Goal: Task Accomplishment & Management: Use online tool/utility

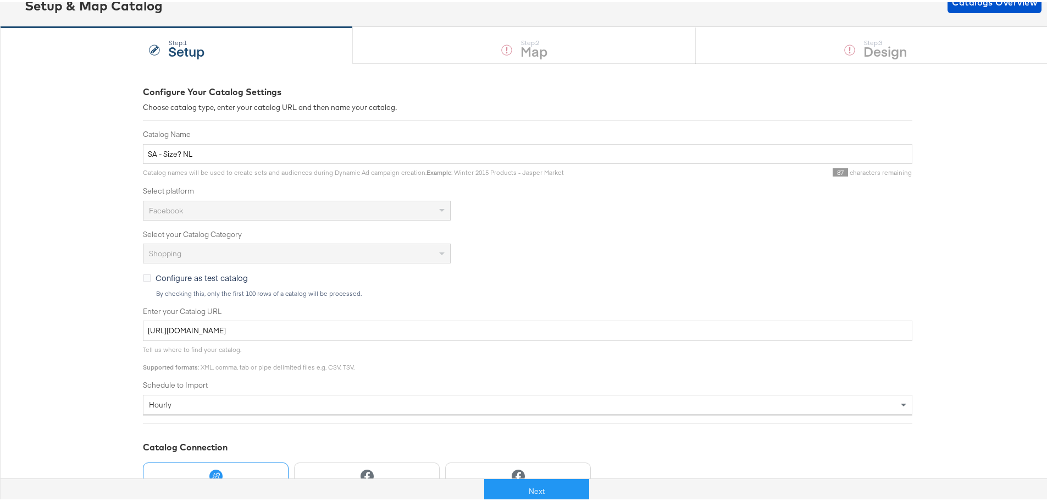
scroll to position [21, 0]
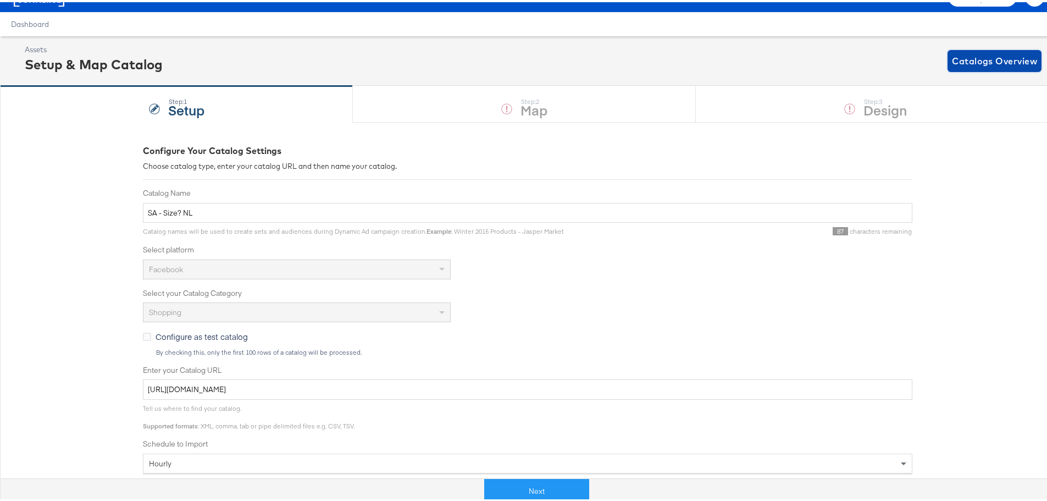
click at [967, 52] on span "Catalogs Overview" at bounding box center [994, 58] width 85 height 15
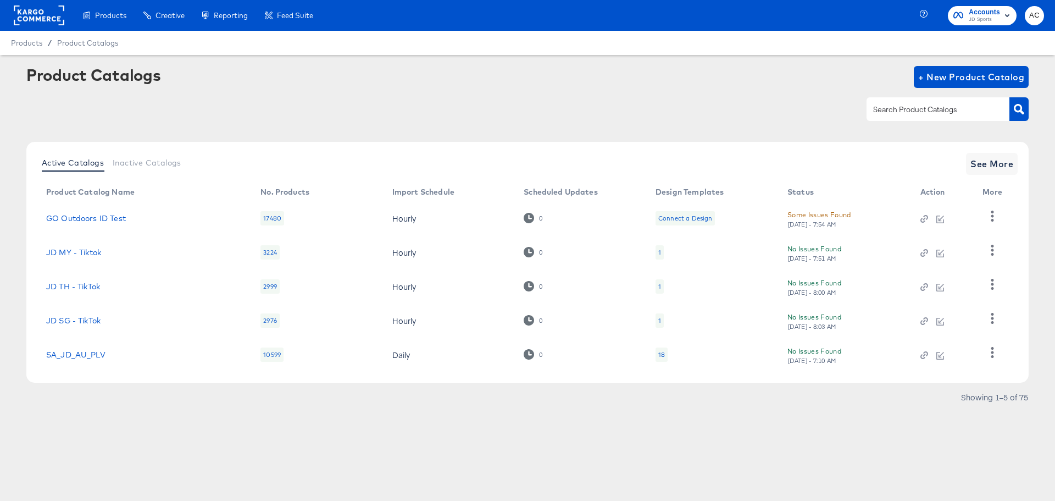
click at [899, 119] on div at bounding box center [938, 108] width 143 height 23
click at [899, 109] on input "text" at bounding box center [929, 109] width 117 height 13
type input "size"
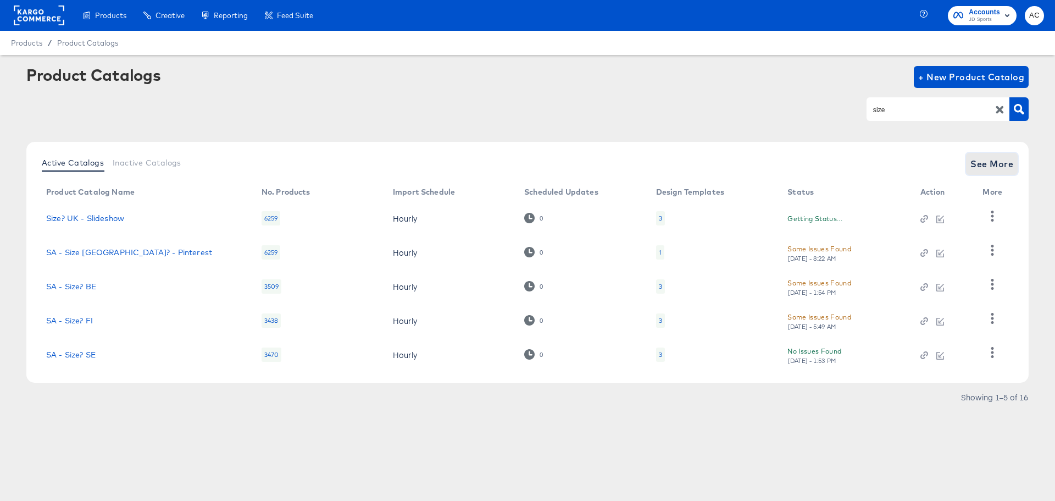
click at [1000, 164] on span "See More" at bounding box center [991, 163] width 43 height 15
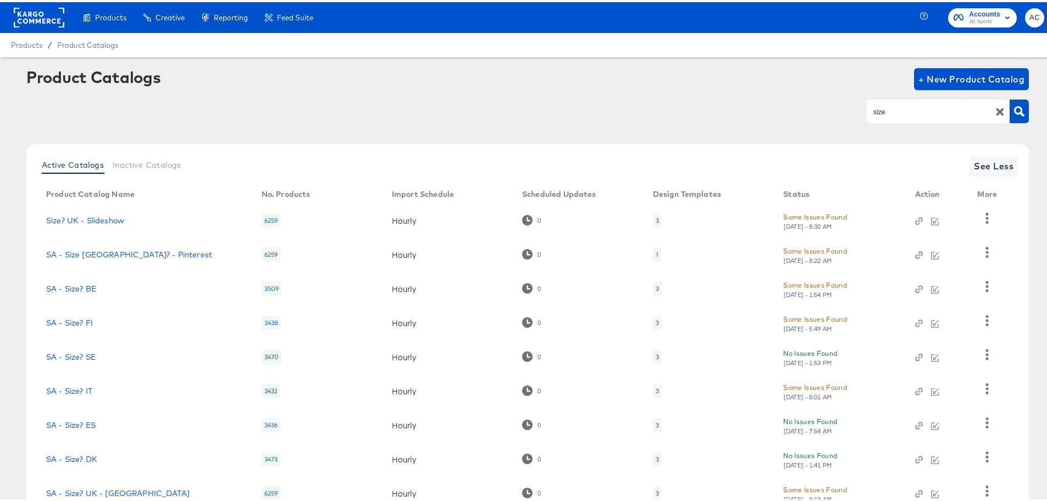
scroll to position [114, 0]
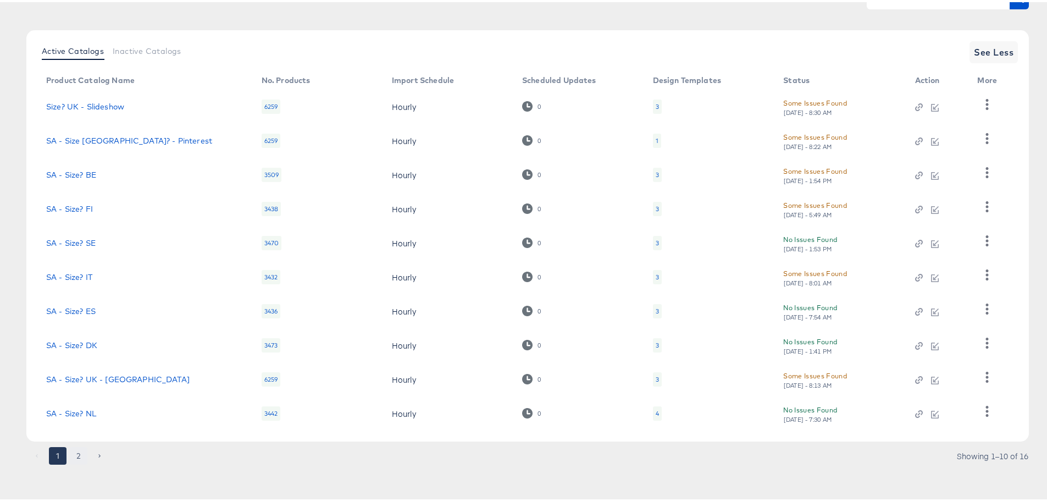
click at [80, 456] on button "2" at bounding box center [79, 454] width 18 height 18
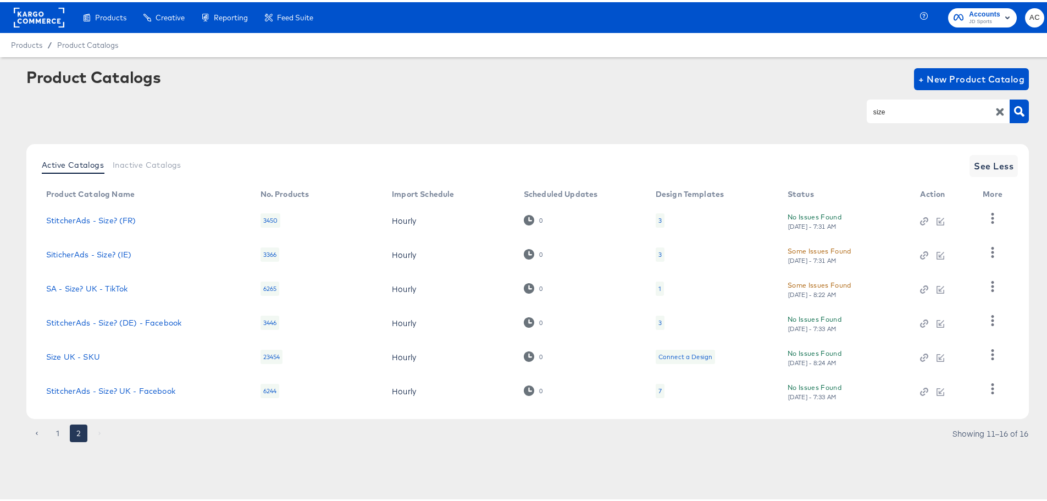
scroll to position [0, 0]
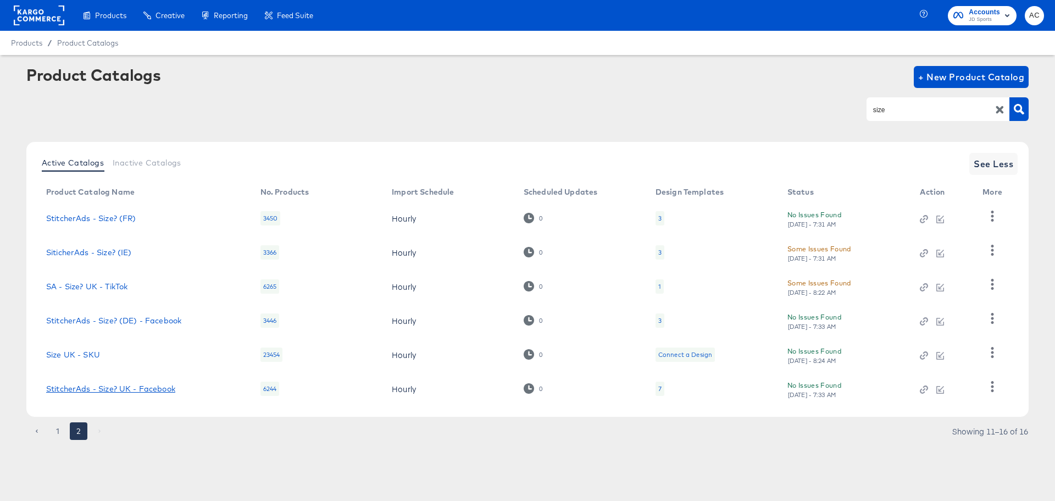
click at [141, 387] on link "StitcherAds - Size? UK - Facebook" at bounding box center [110, 388] width 129 height 9
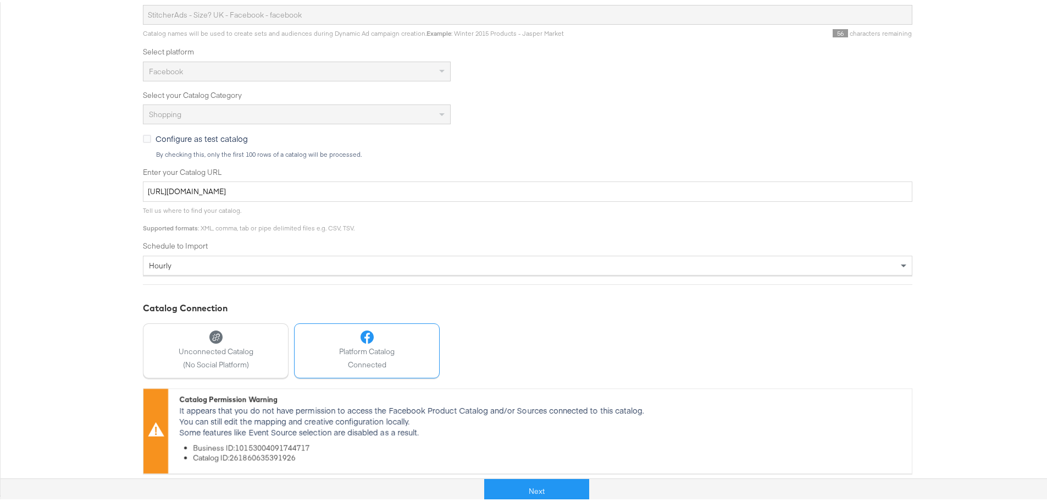
scroll to position [219, 0]
click at [540, 488] on button "Next" at bounding box center [536, 488] width 105 height 25
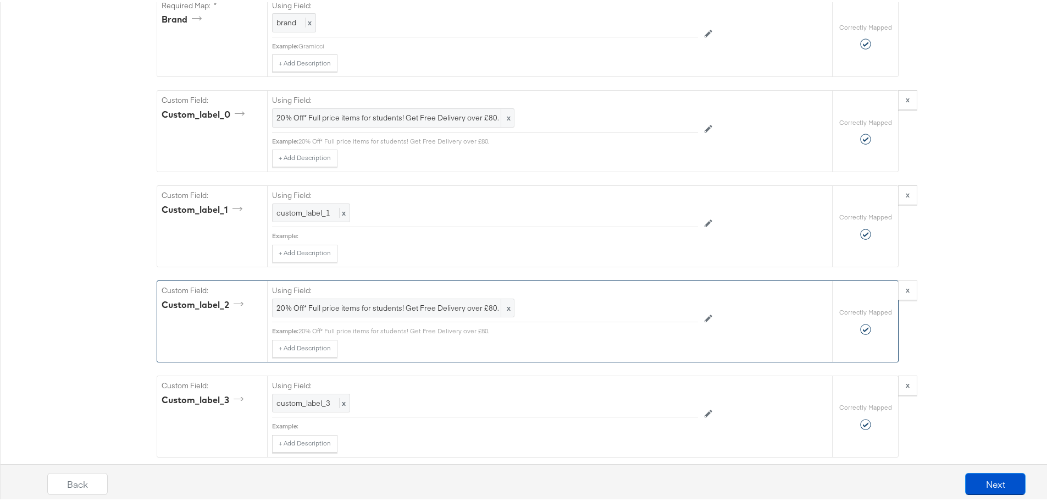
scroll to position [1264, 0]
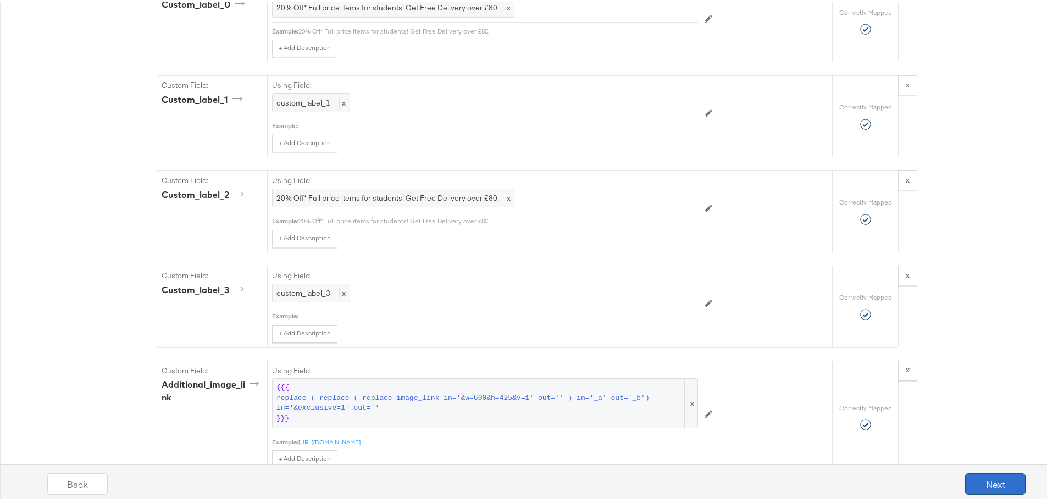
click at [985, 490] on button "Next" at bounding box center [995, 481] width 60 height 22
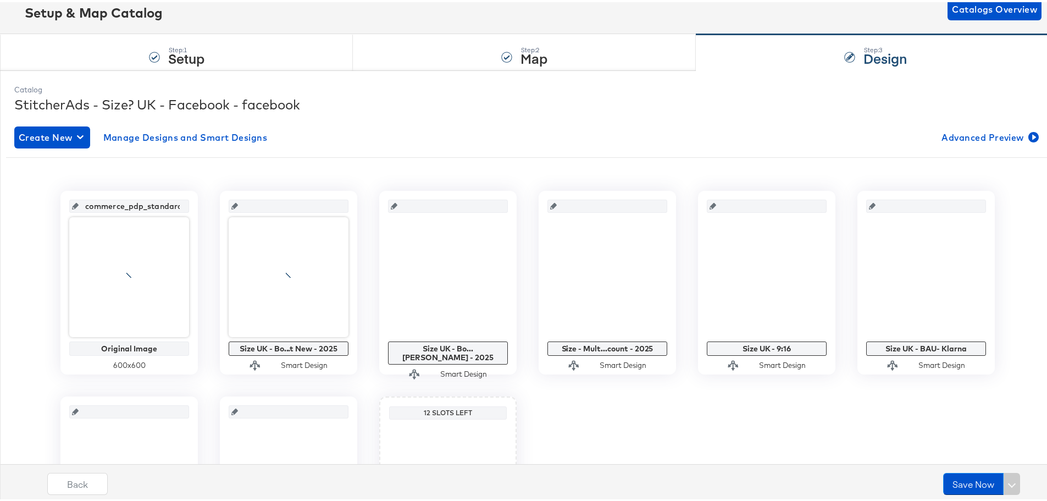
scroll to position [110, 0]
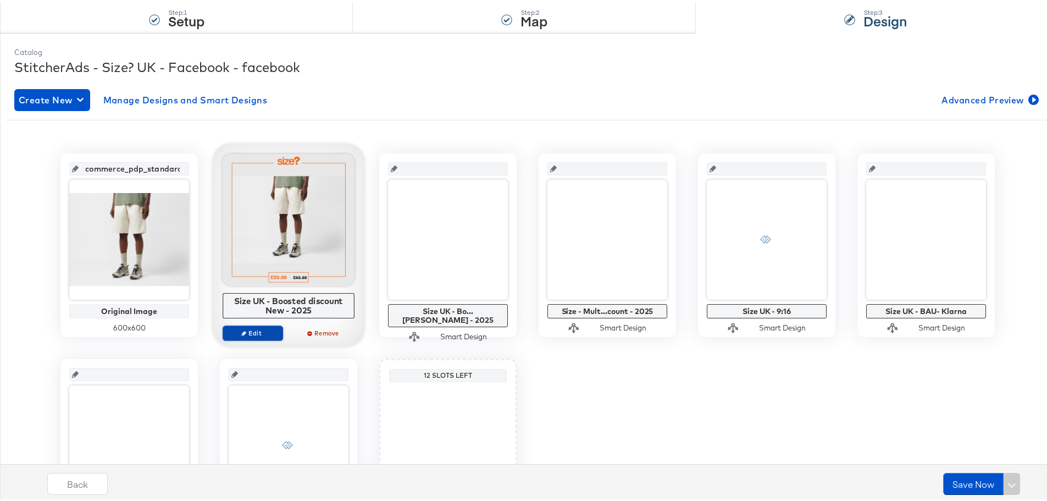
click at [253, 329] on span "Edit" at bounding box center [252, 330] width 51 height 8
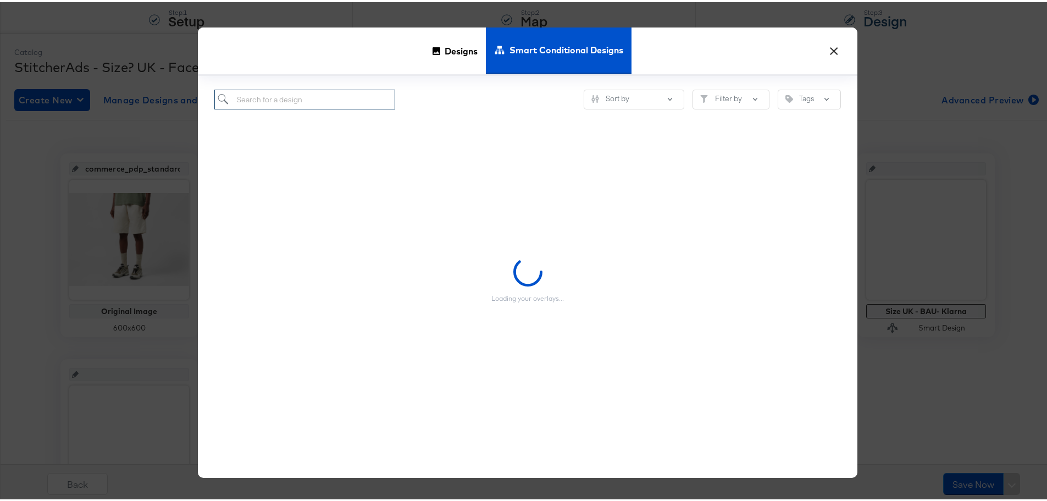
click at [312, 91] on input "search" at bounding box center [304, 97] width 181 height 20
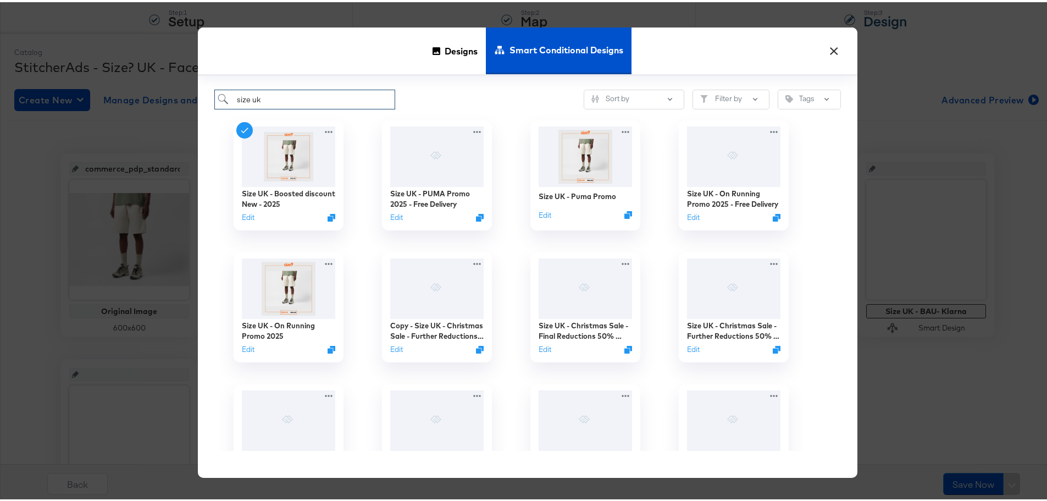
type input "Size UK - BAU"
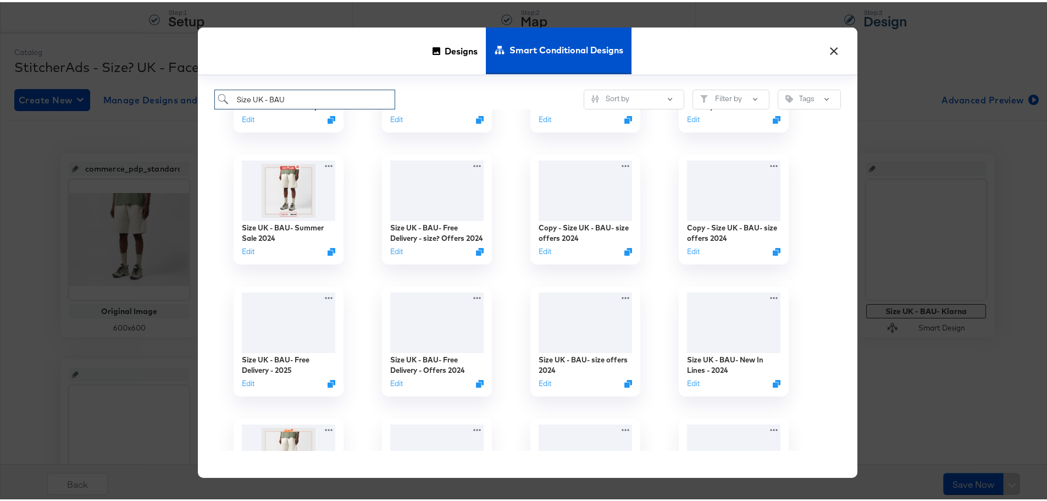
scroll to position [1264, 0]
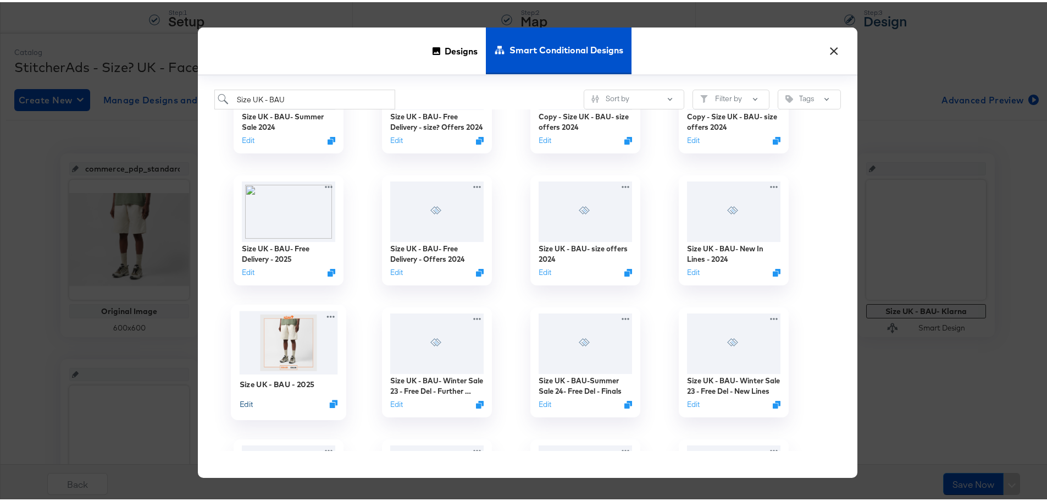
click at [243, 401] on button "Edit" at bounding box center [246, 401] width 13 height 10
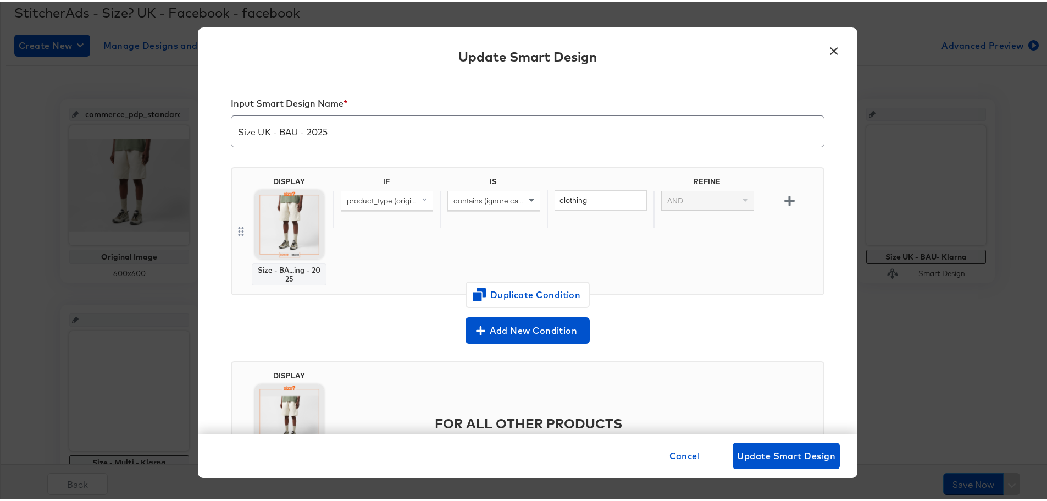
scroll to position [165, 0]
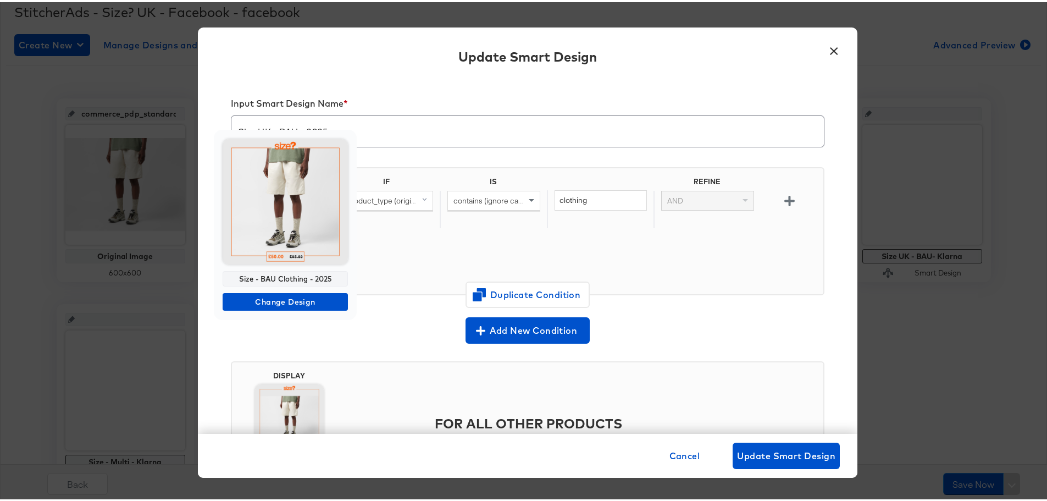
drag, startPoint x: 314, startPoint y: 276, endPoint x: 235, endPoint y: 275, distance: 79.7
click at [235, 275] on div "Size - BAU Clothing - 2025" at bounding box center [285, 276] width 125 height 15
copy div "Size - BAU Clothing - 2025"
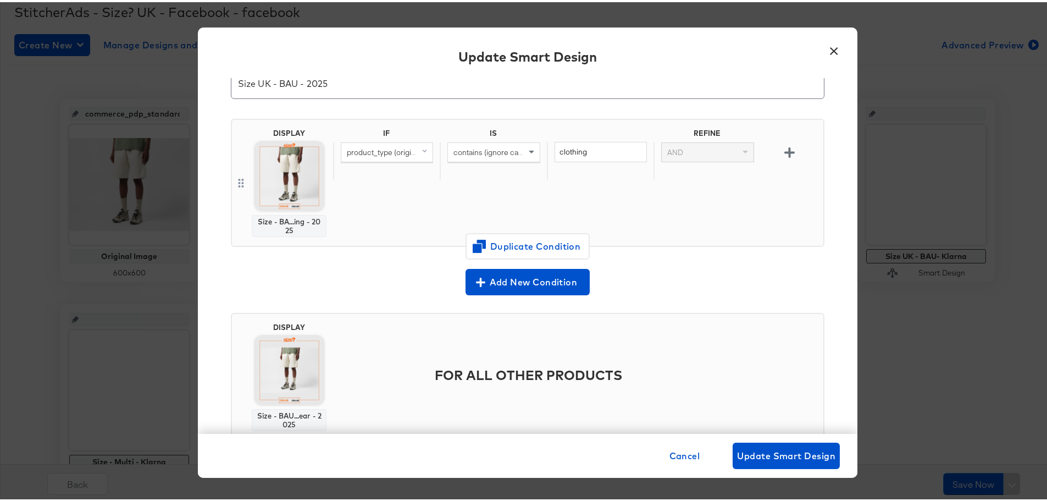
scroll to position [84, 0]
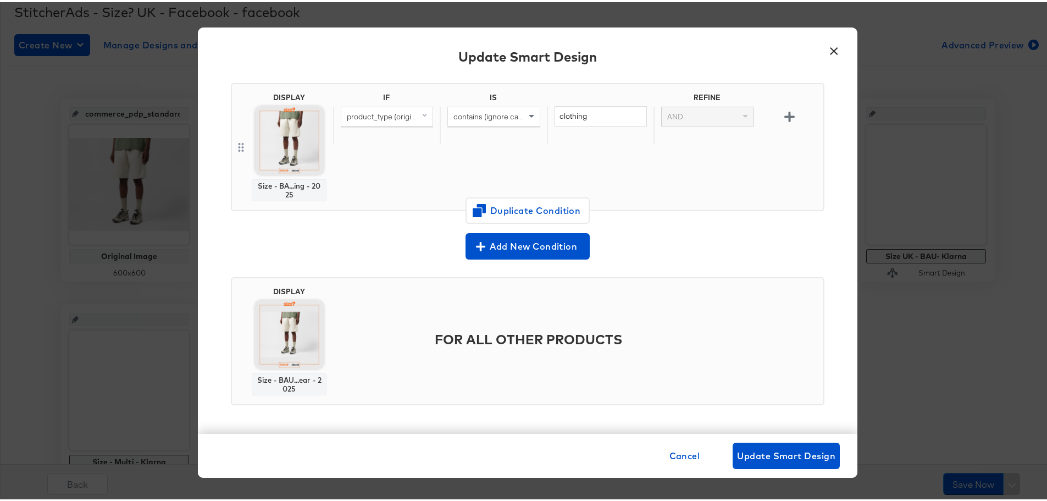
click at [281, 143] on img at bounding box center [289, 138] width 69 height 69
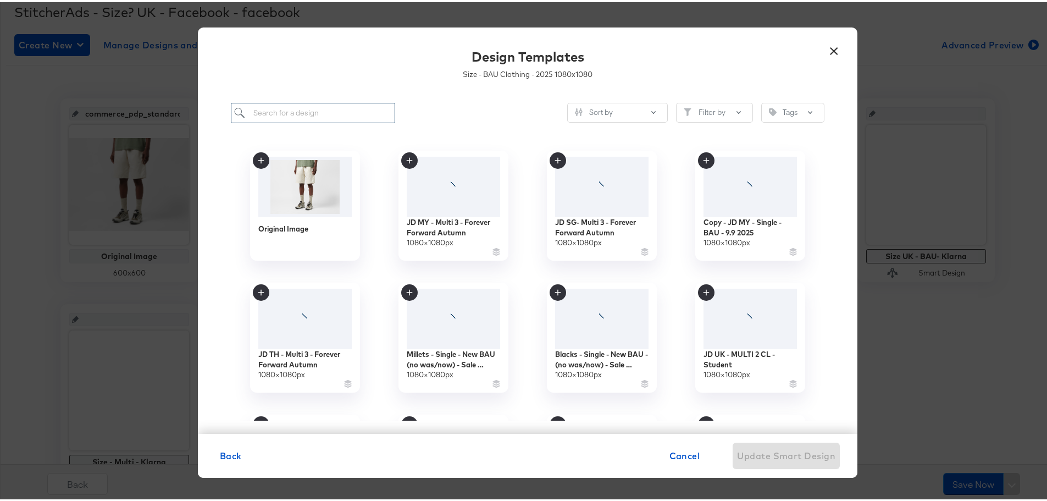
click at [315, 116] on input "search" at bounding box center [313, 111] width 164 height 20
type input "size uk"
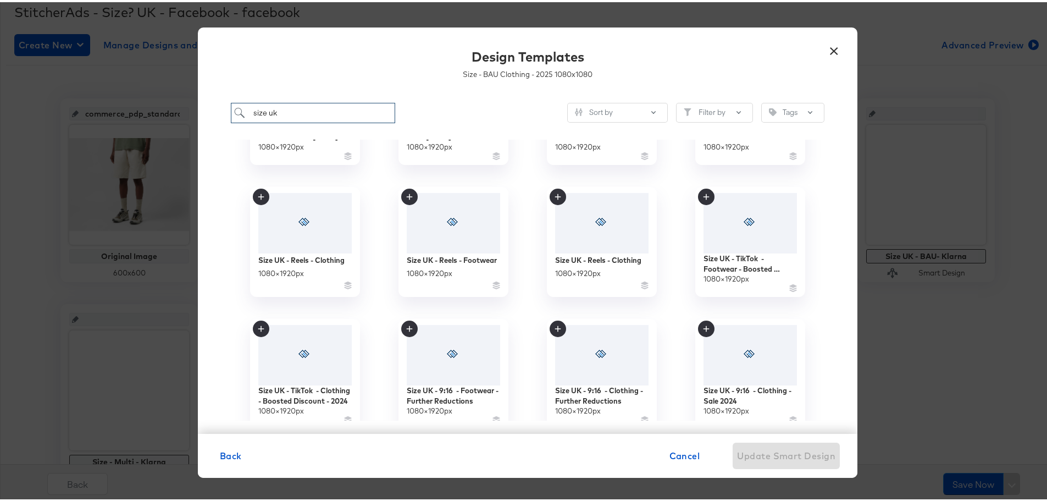
scroll to position [275, 0]
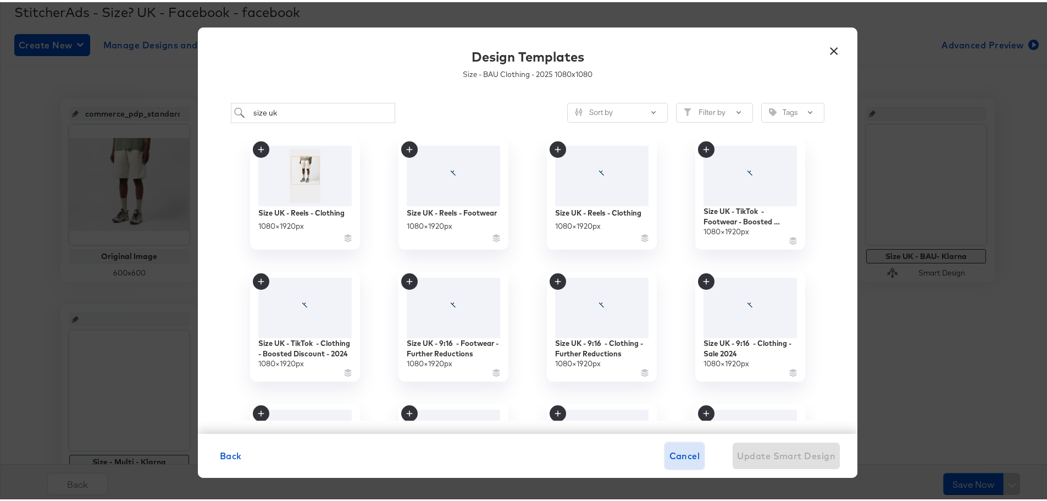
click at [676, 457] on span "Cancel" at bounding box center [684, 453] width 31 height 15
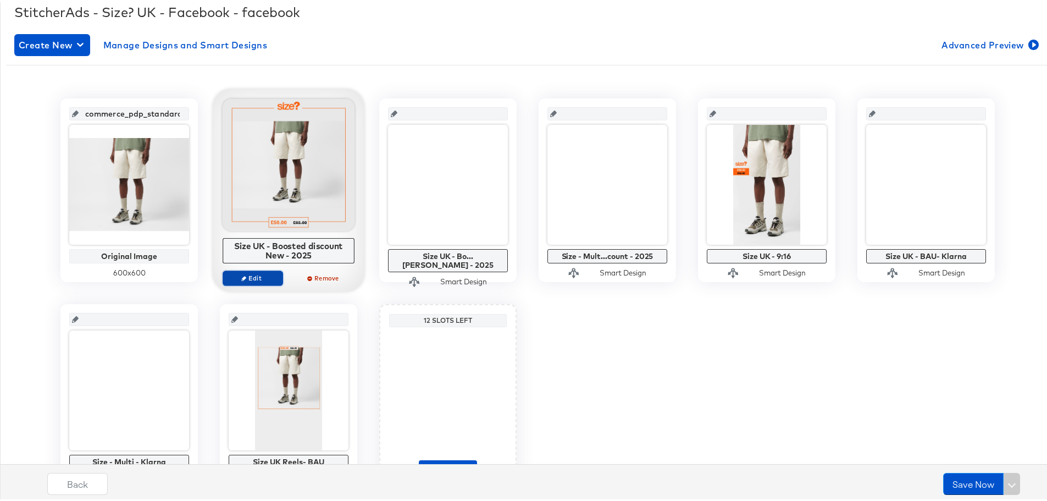
click at [264, 271] on span "Edit" at bounding box center [252, 275] width 51 height 8
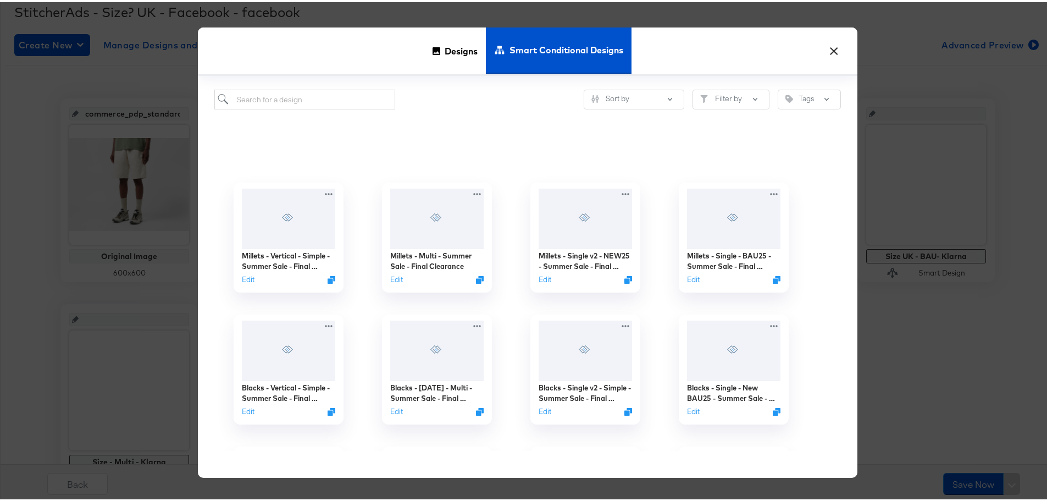
scroll to position [55, 0]
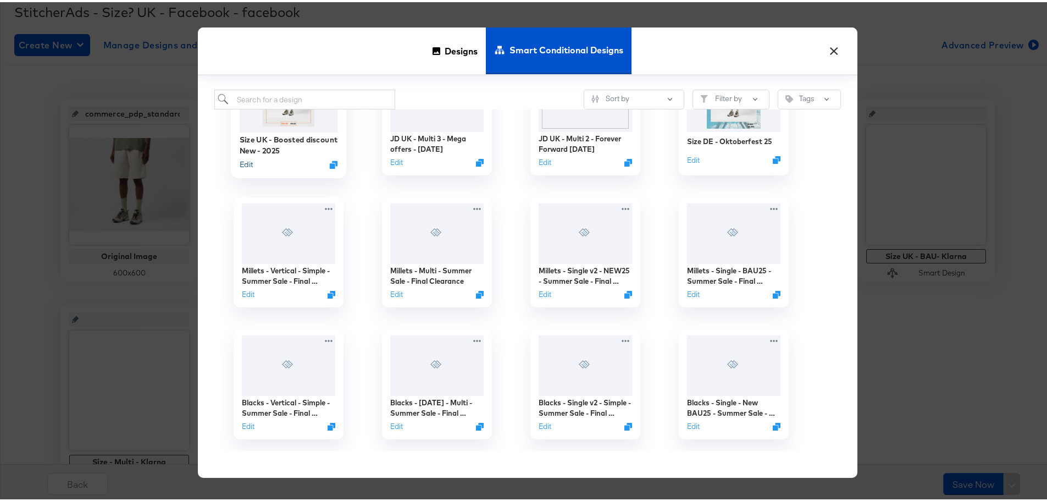
click at [243, 164] on button "Edit" at bounding box center [246, 162] width 13 height 10
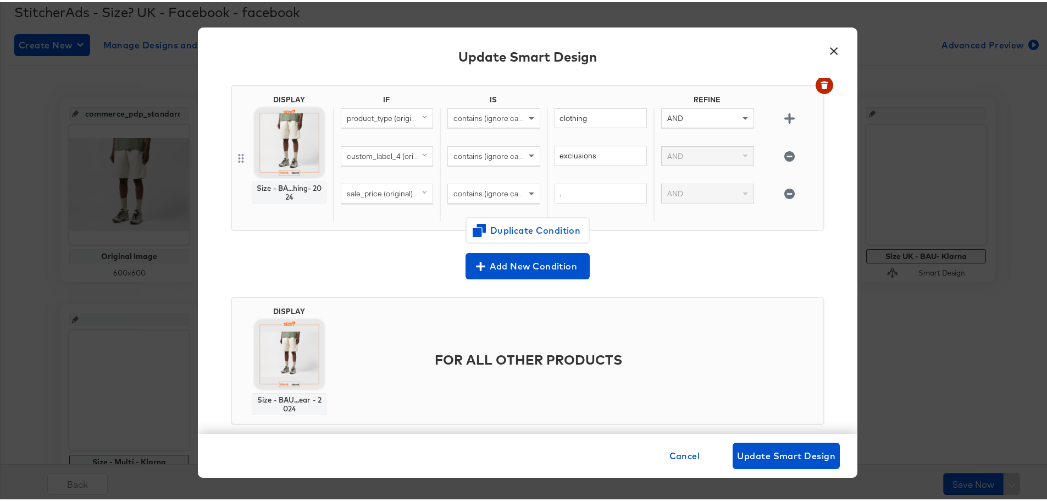
scroll to position [447, 0]
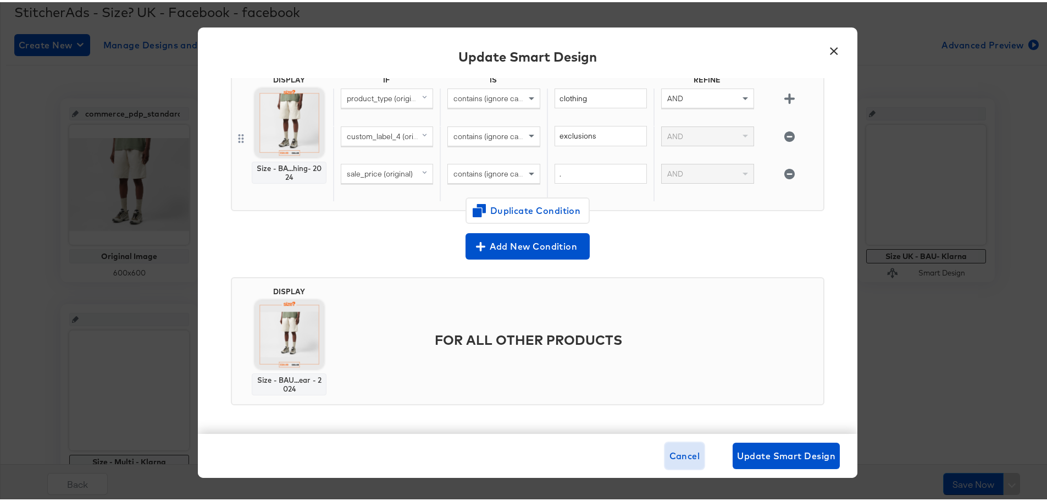
click at [679, 447] on span "Cancel" at bounding box center [684, 453] width 31 height 15
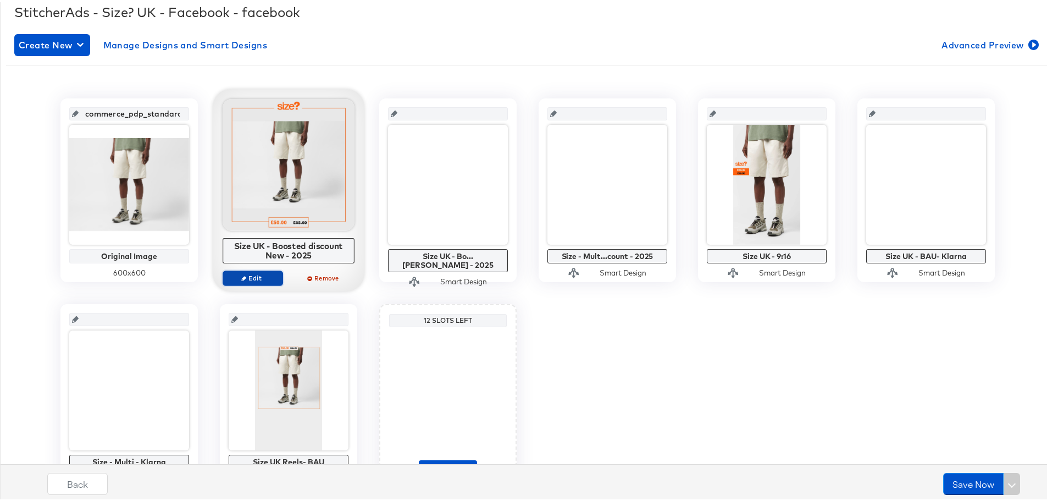
click at [260, 277] on span "Edit" at bounding box center [252, 275] width 51 height 8
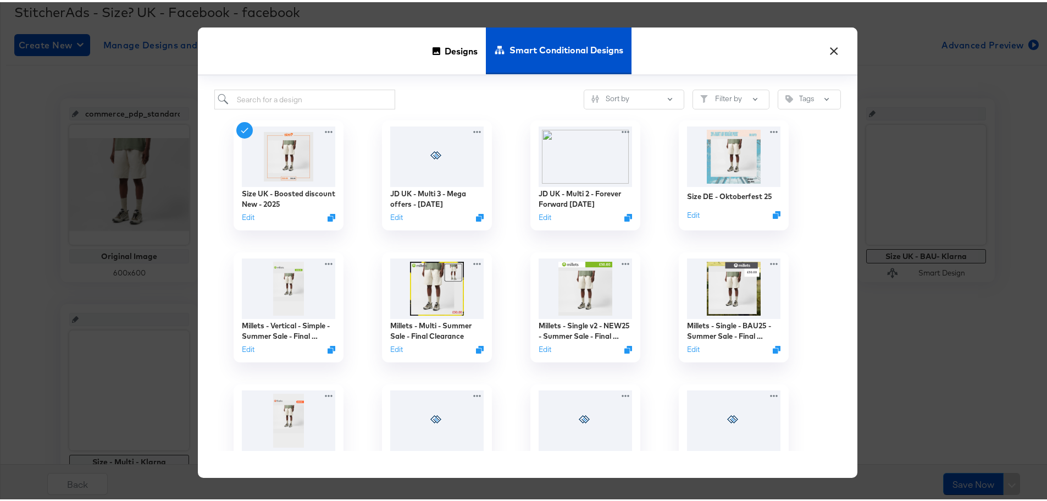
drag, startPoint x: 449, startPoint y: 48, endPoint x: 330, endPoint y: 94, distance: 127.7
click at [450, 48] on span "Designs" at bounding box center [461, 48] width 33 height 48
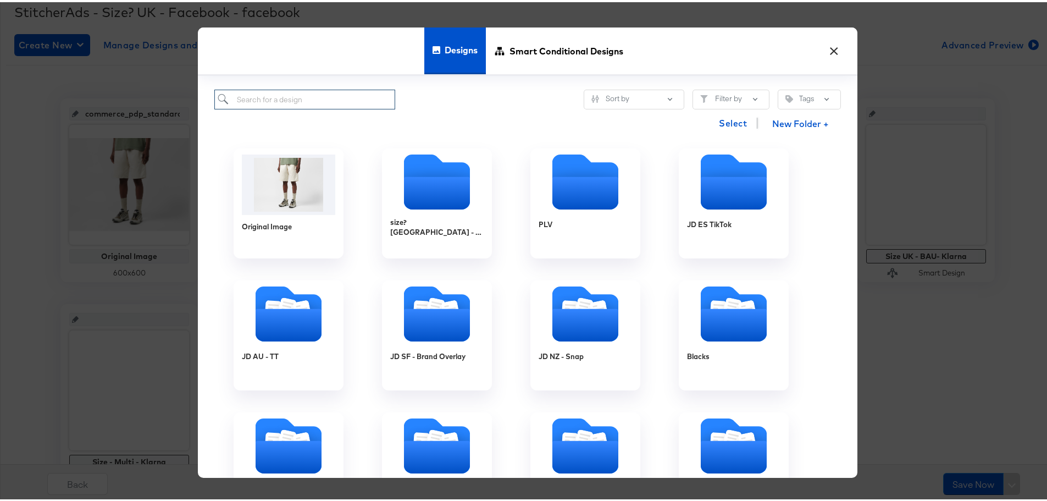
click at [291, 103] on input "search" at bounding box center [304, 97] width 181 height 20
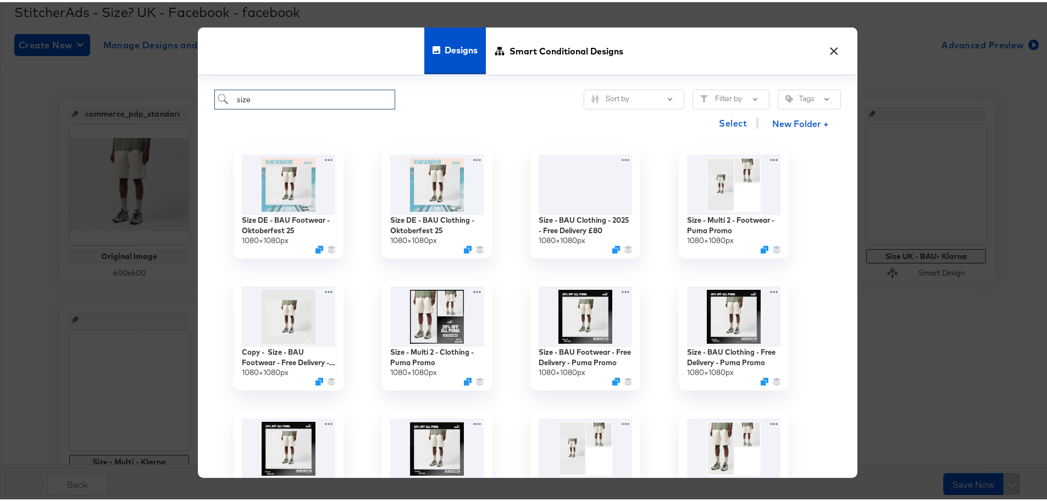
scroll to position [0, 0]
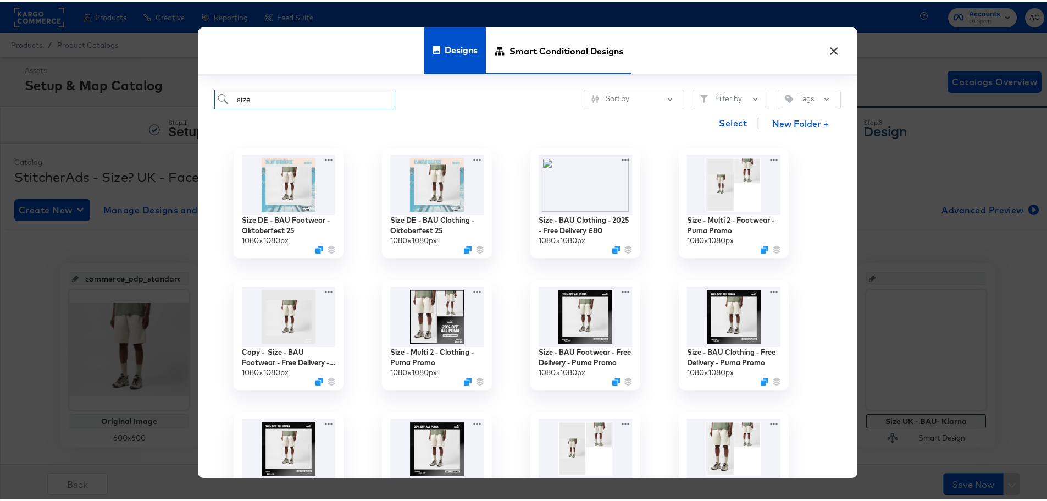
type input "size"
click at [560, 44] on span "Smart Conditional Designs" at bounding box center [566, 48] width 114 height 48
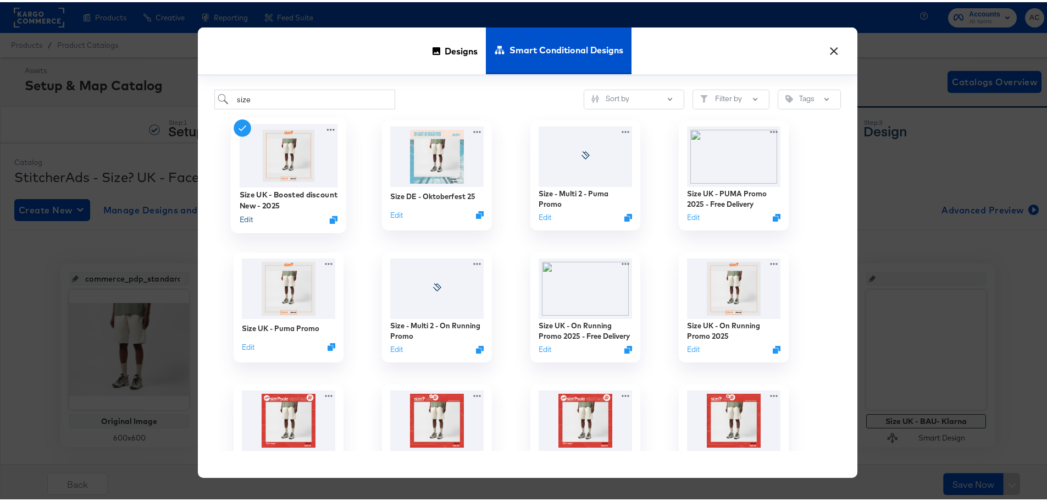
click at [245, 220] on button "Edit" at bounding box center [246, 217] width 13 height 10
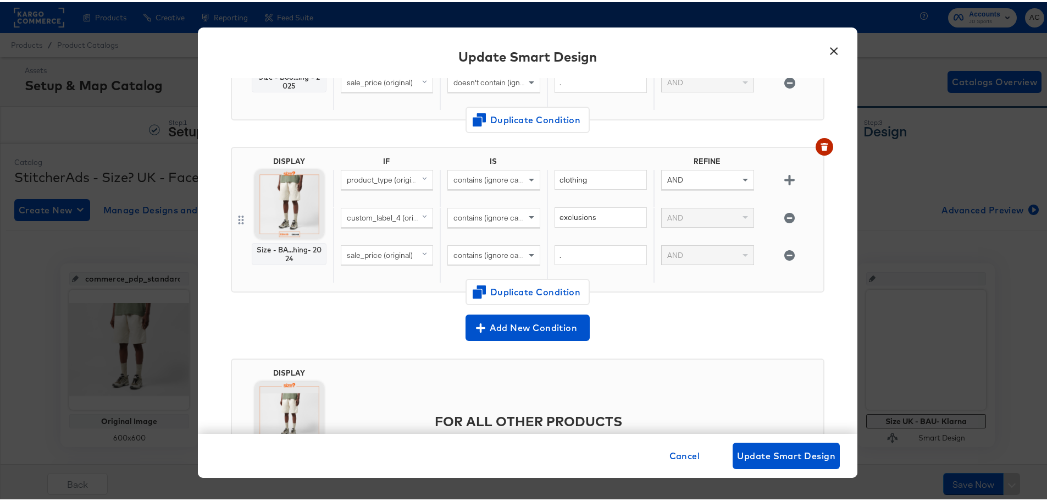
scroll to position [385, 0]
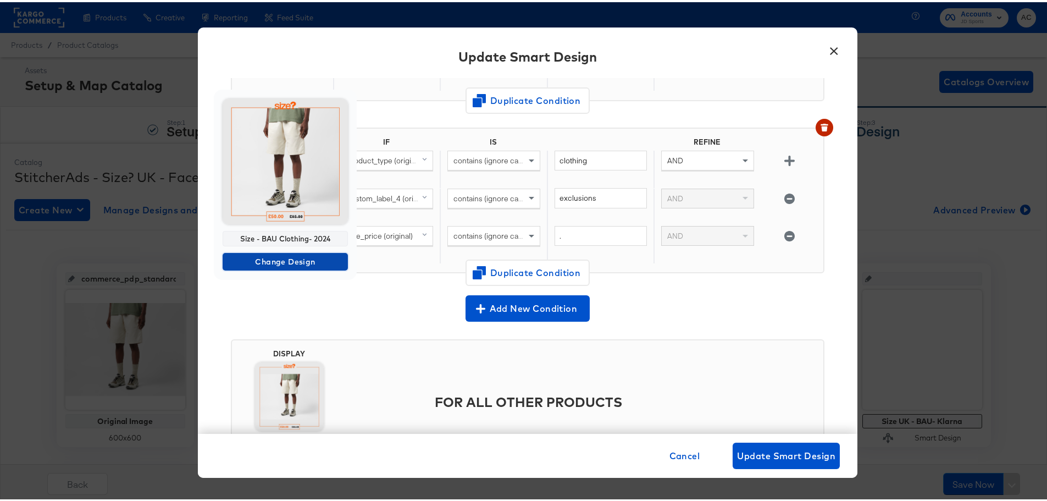
click at [292, 260] on span "Change Design" at bounding box center [285, 260] width 116 height 14
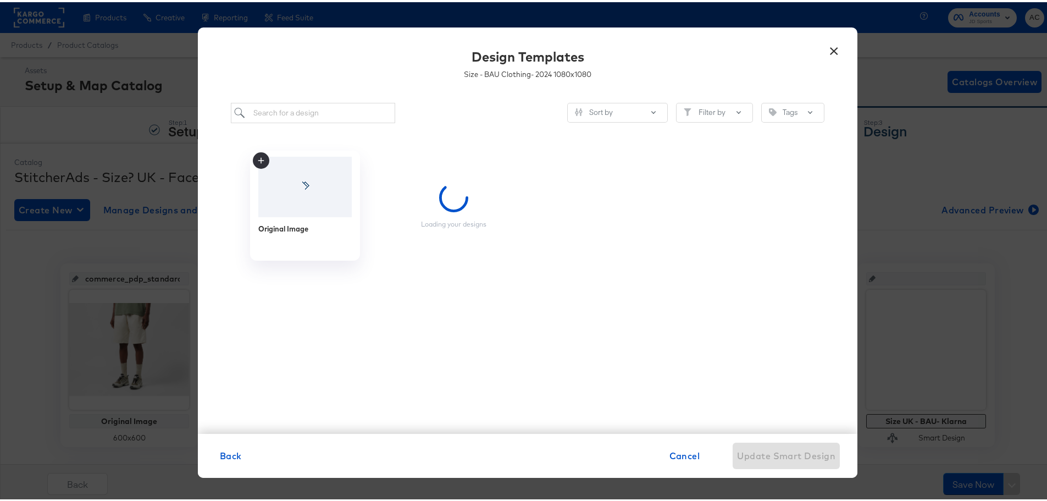
scroll to position [0, 0]
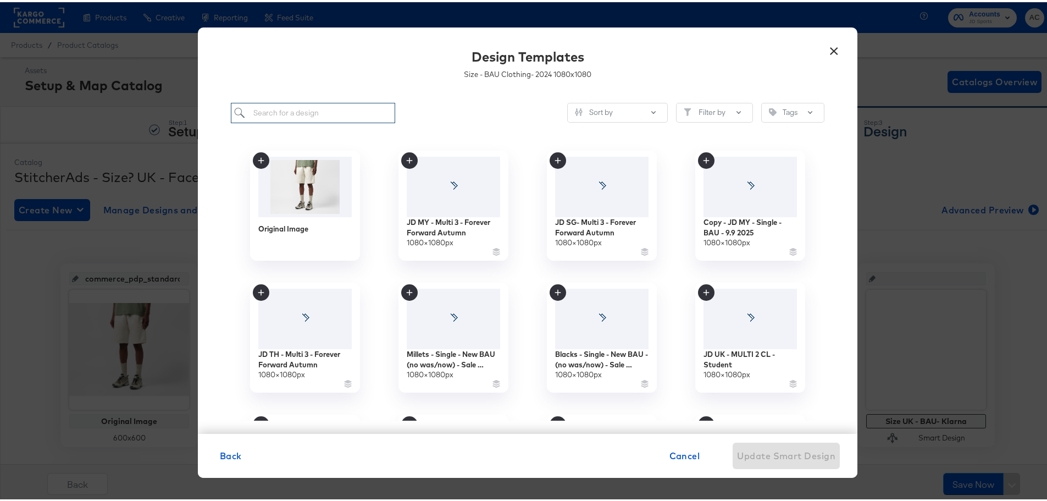
click at [291, 112] on input "search" at bounding box center [313, 111] width 164 height 20
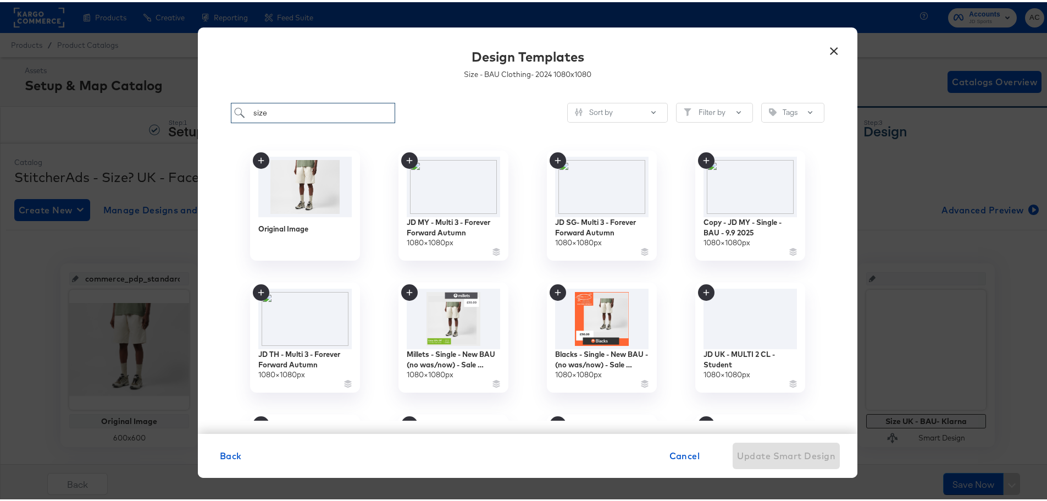
type input "size"
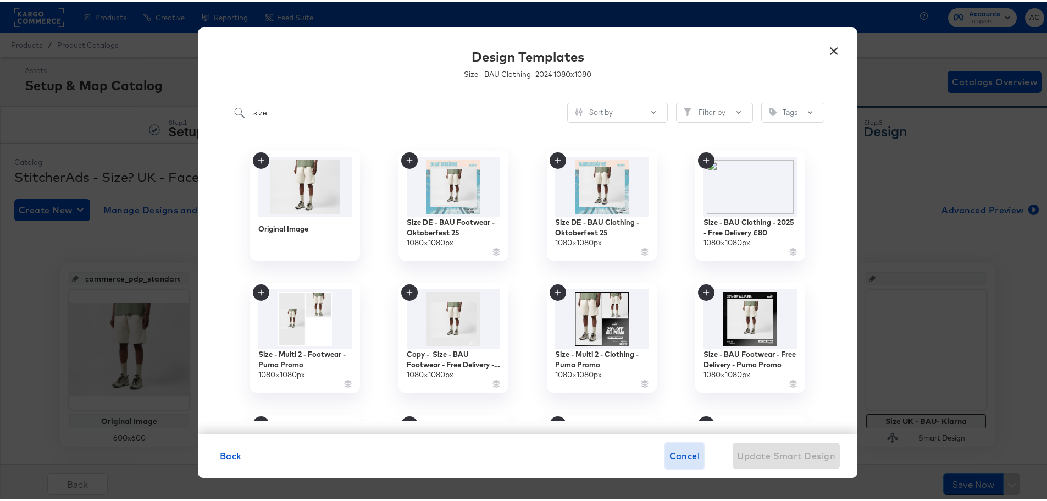
click at [678, 459] on span "Cancel" at bounding box center [684, 453] width 31 height 15
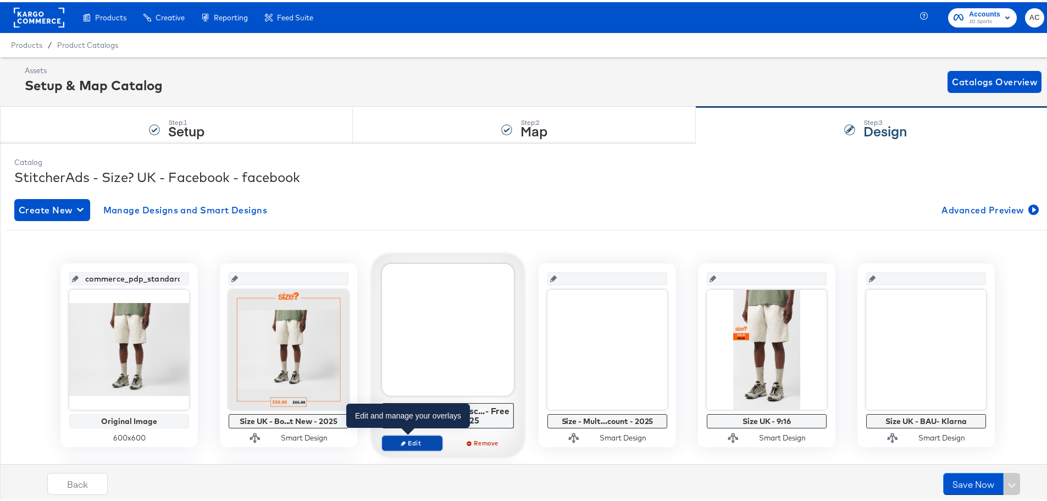
click at [417, 438] on span "Edit" at bounding box center [412, 440] width 51 height 8
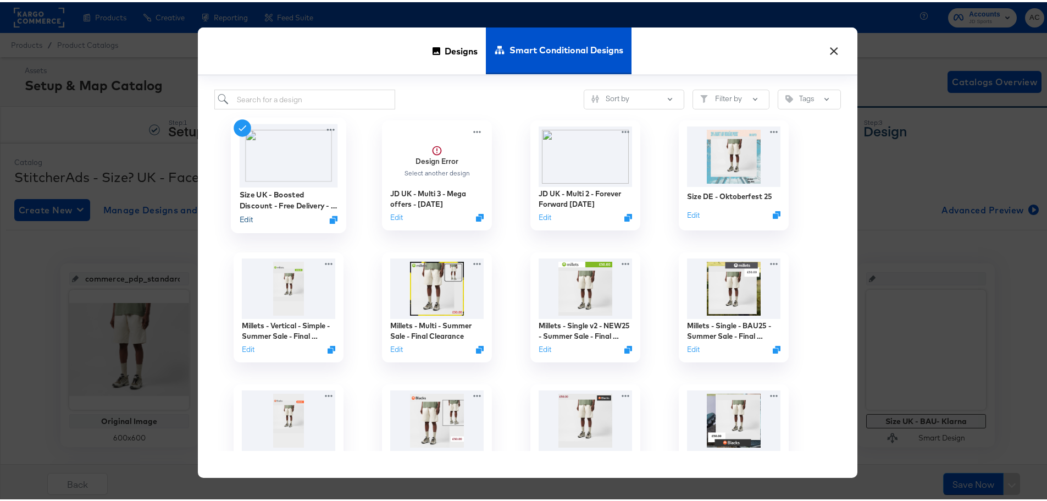
click at [240, 216] on button "Edit" at bounding box center [246, 217] width 13 height 10
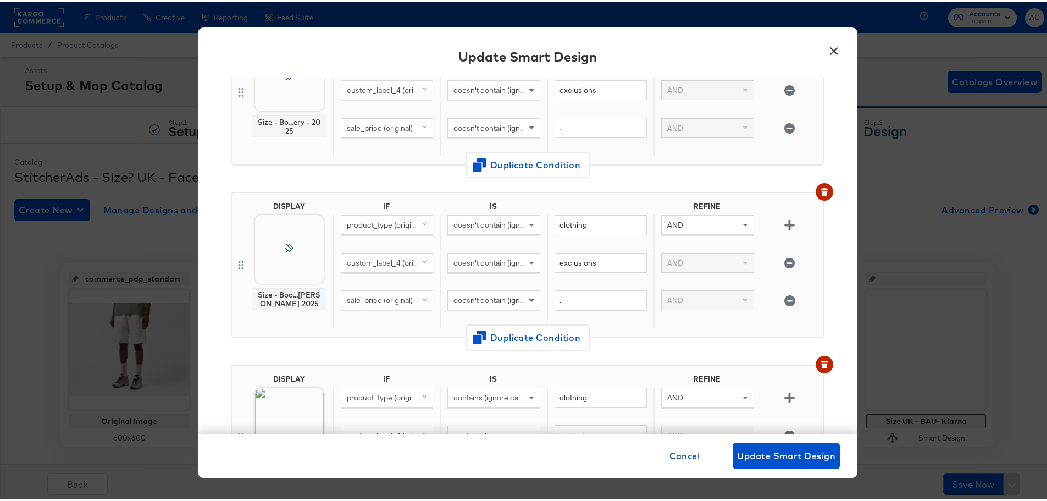
scroll to position [330, 0]
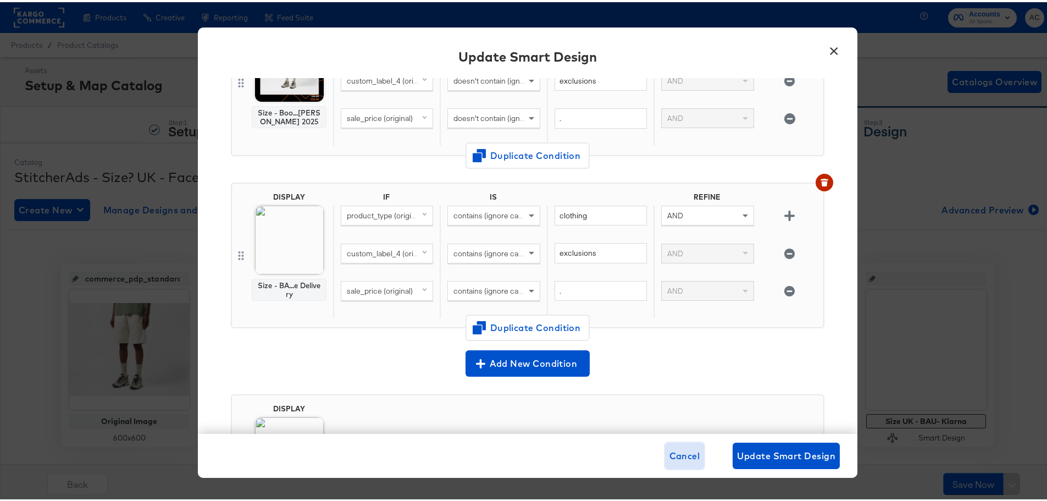
click at [677, 454] on span "Cancel" at bounding box center [684, 453] width 31 height 15
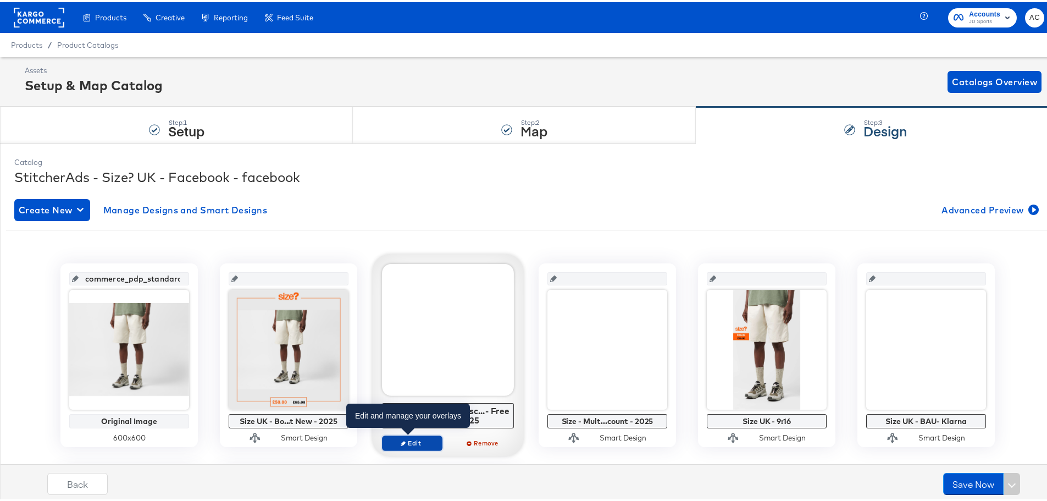
click at [414, 447] on button "Edit" at bounding box center [412, 440] width 60 height 15
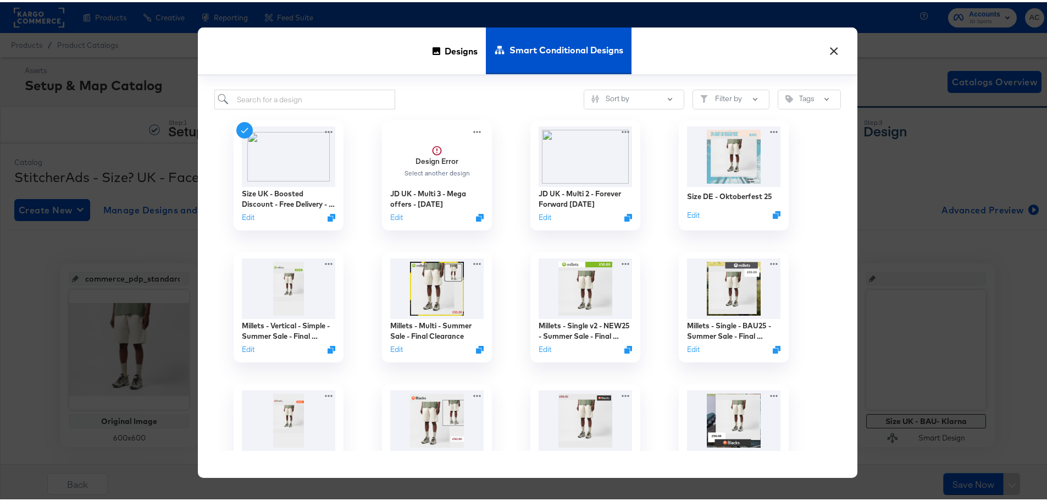
click at [303, 108] on div "Size UK - Boosted Discount - Free Delivery - 2025 Edit" at bounding box center [288, 173] width 148 height 132
click at [303, 103] on input "search" at bounding box center [304, 97] width 181 height 20
type input "size uk - free"
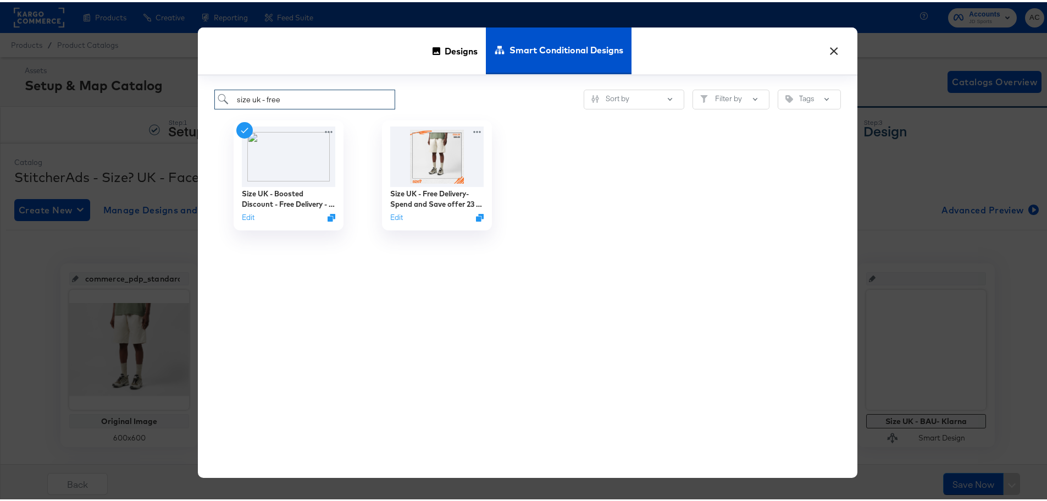
drag, startPoint x: 307, startPoint y: 95, endPoint x: 45, endPoint y: 88, distance: 262.2
click at [45, 88] on div "× Designs Smart Conditional Designs size uk - free Sort by Filter by Tags Size …" at bounding box center [527, 250] width 1055 height 501
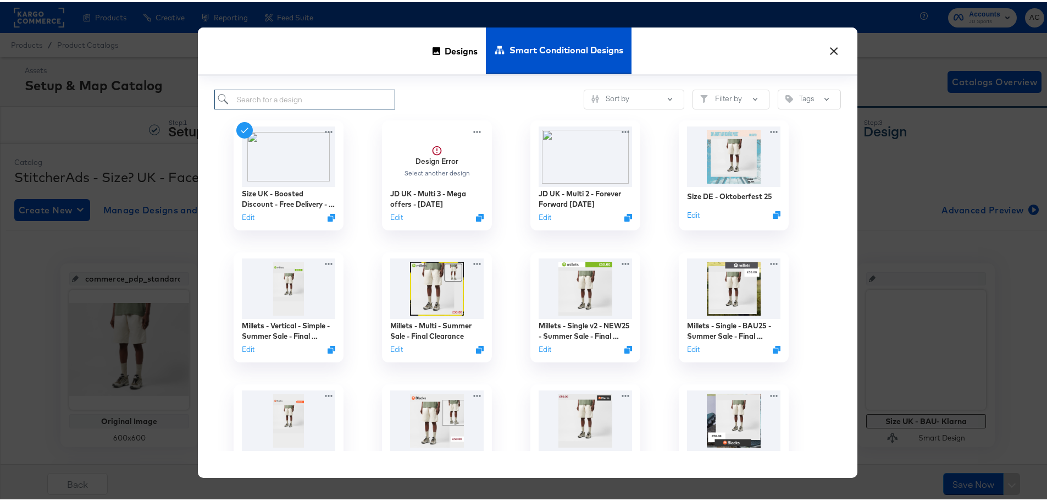
paste input "Size UK - BAU- Free Delivery - 2025"
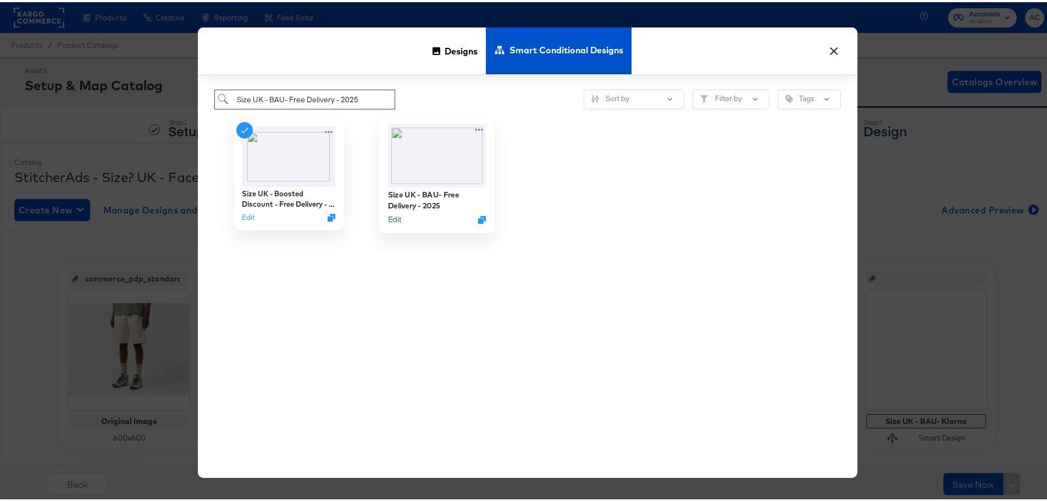
type input "Size UK - BAU- Free Delivery - 2025"
click at [391, 217] on button "Edit" at bounding box center [394, 217] width 13 height 10
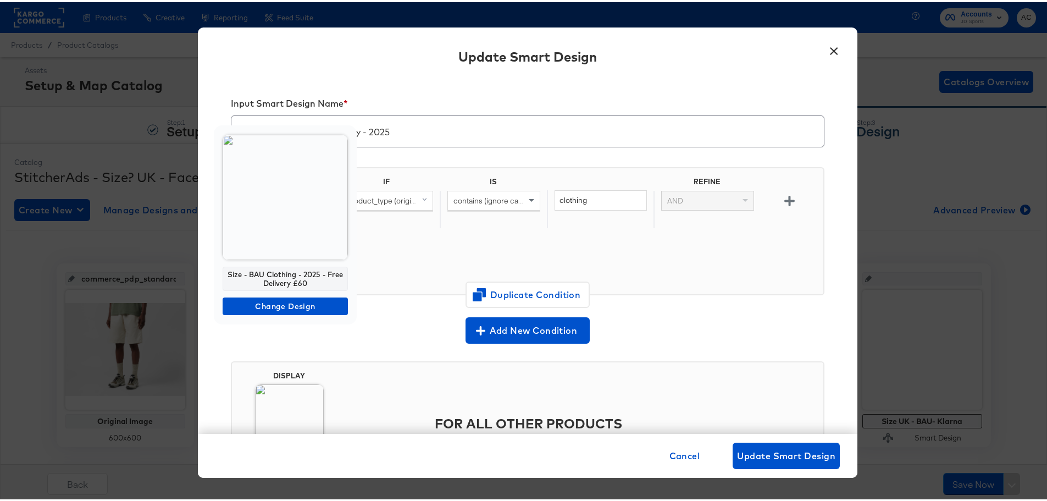
click at [283, 219] on img at bounding box center [285, 194] width 125 height 125
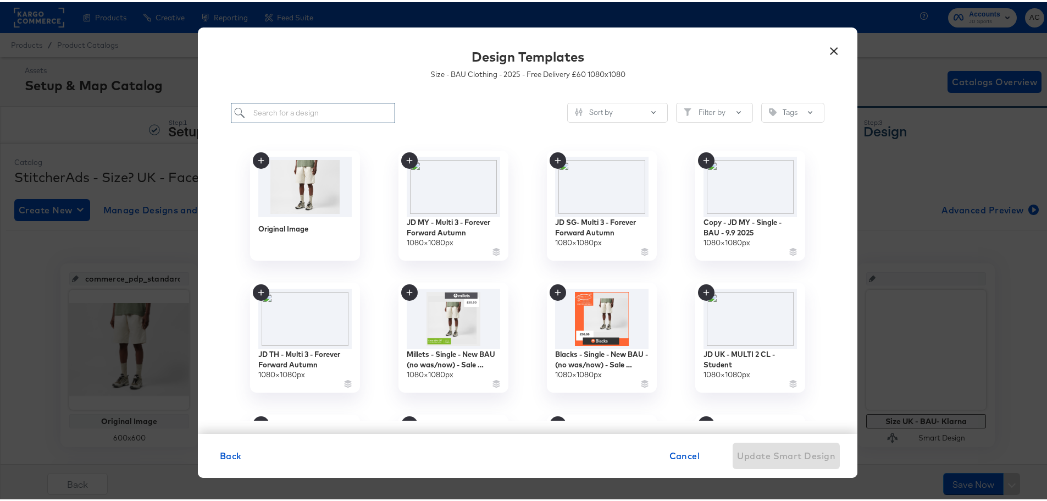
click at [301, 101] on input "search" at bounding box center [313, 111] width 164 height 20
paste input "Size - BAU Clothing - 2025 - Free Delivery £80"
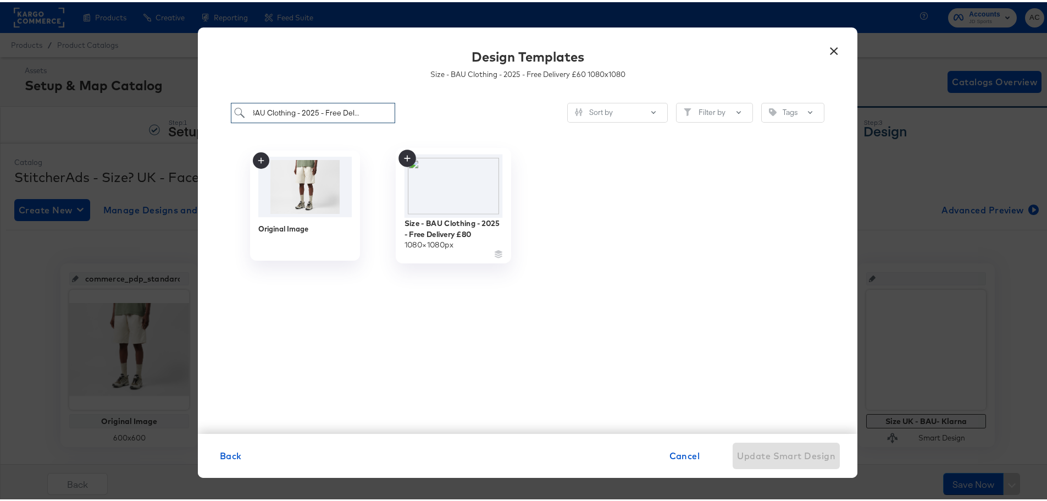
type input "Size - BAU Clothing - 2025 - Free Delivery £80"
click at [468, 198] on img at bounding box center [453, 183] width 98 height 63
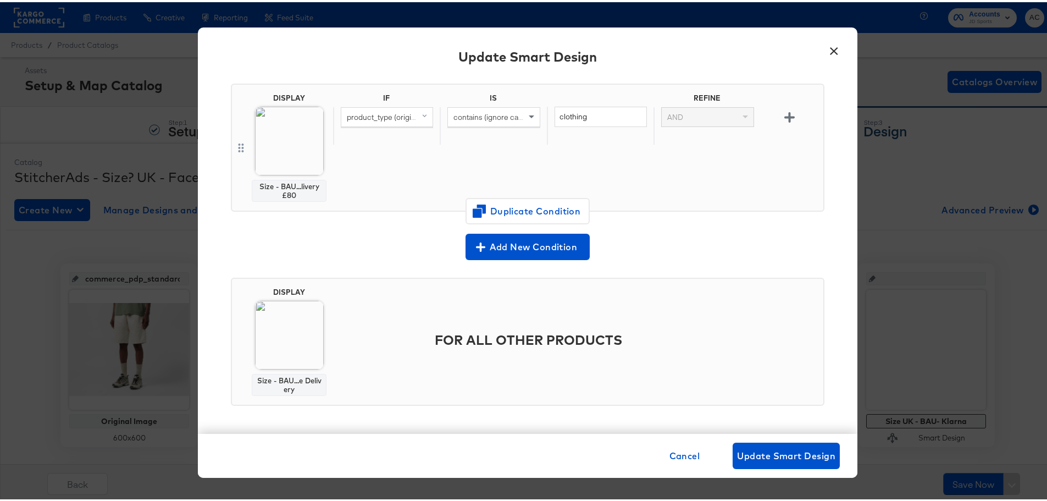
scroll to position [84, 0]
click at [770, 459] on span "Update Smart Design" at bounding box center [786, 453] width 98 height 15
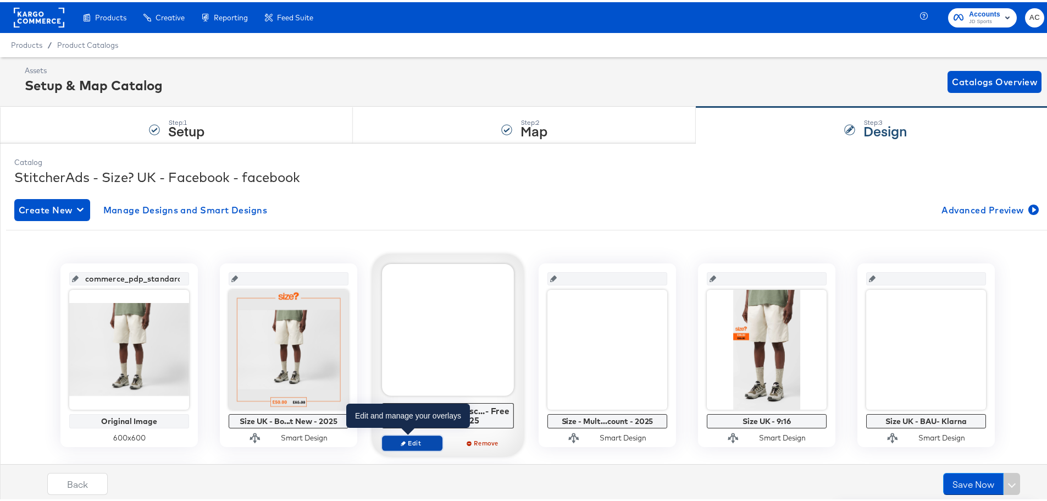
click at [427, 441] on span "Edit" at bounding box center [412, 440] width 51 height 8
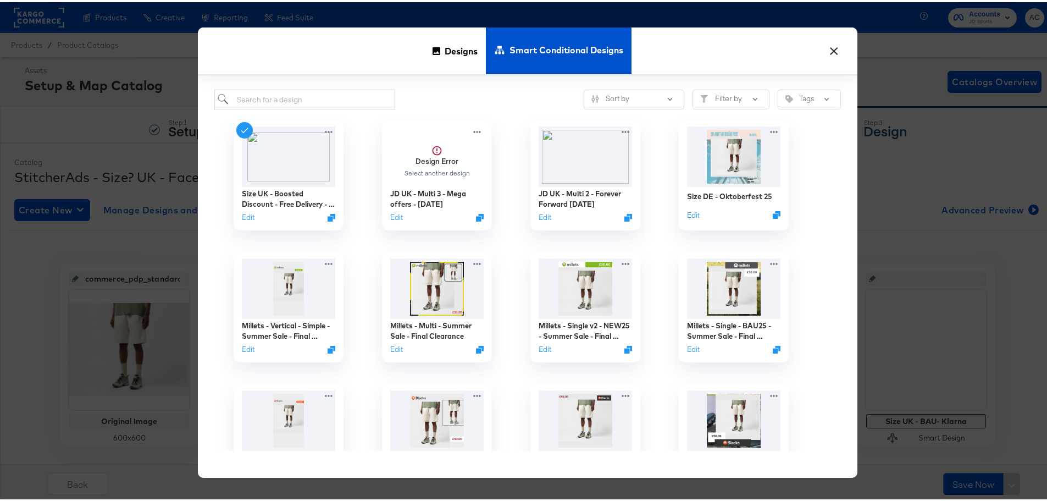
click at [835, 53] on button "×" at bounding box center [834, 46] width 20 height 20
